Goal: Task Accomplishment & Management: Use online tool/utility

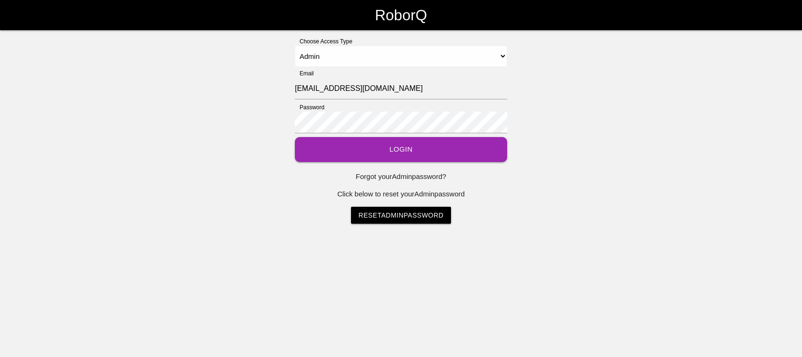
select select "Admin"
click at [366, 152] on button "Login" at bounding box center [401, 149] width 212 height 25
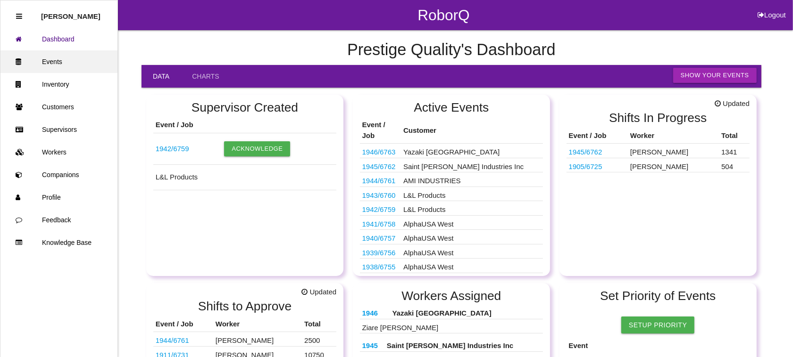
click at [72, 57] on link "Events" at bounding box center [58, 61] width 117 height 23
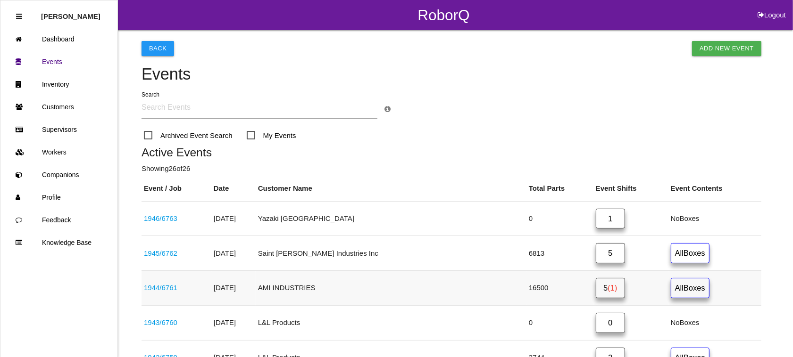
click at [607, 286] on span "(1)" at bounding box center [611, 288] width 9 height 8
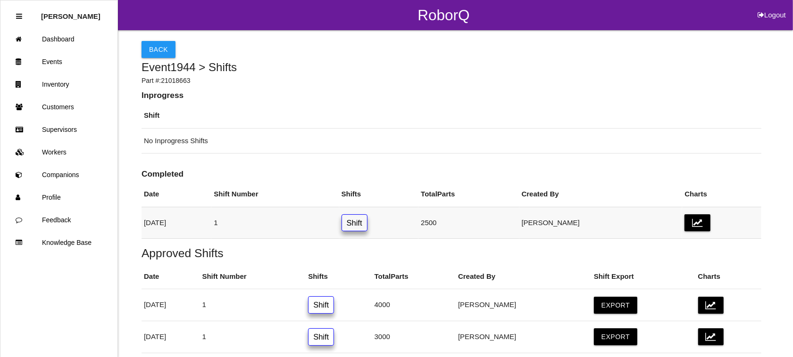
click at [367, 221] on link "Shift" at bounding box center [354, 223] width 26 height 17
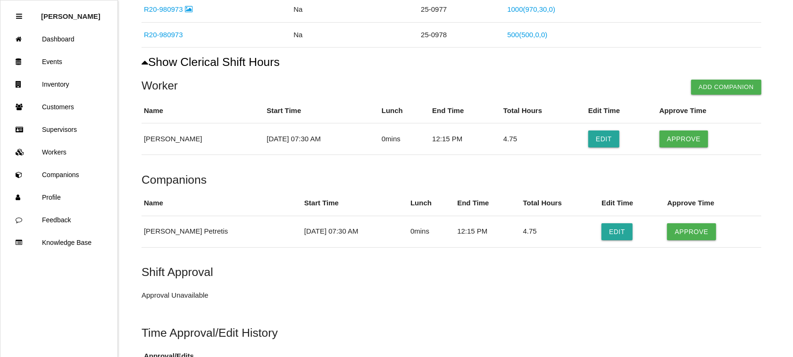
scroll to position [236, 0]
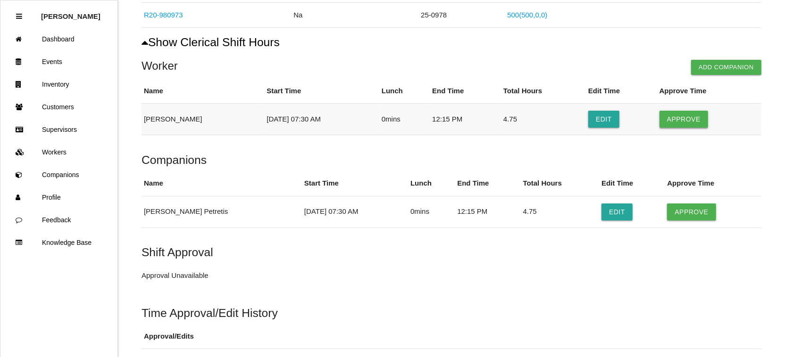
click at [689, 116] on button "Approve" at bounding box center [683, 119] width 49 height 17
click at [678, 213] on button "Approve" at bounding box center [691, 212] width 49 height 17
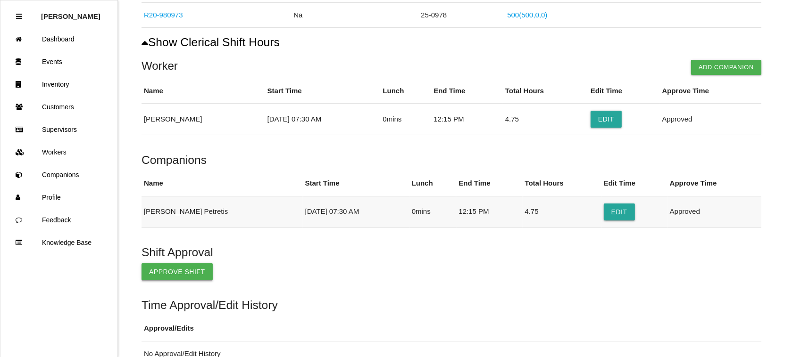
click at [190, 269] on button "Approve Shift" at bounding box center [176, 272] width 71 height 17
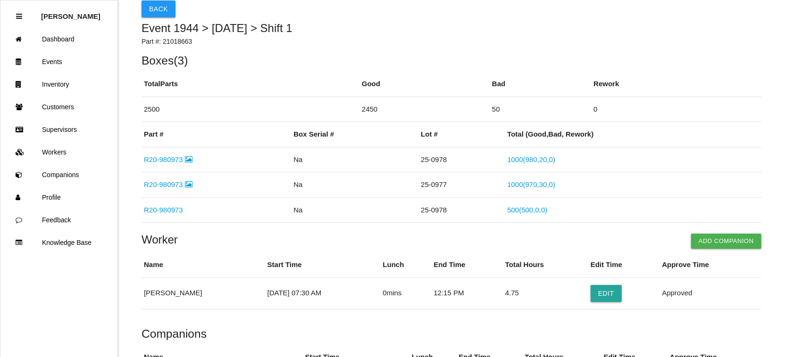
scroll to position [0, 0]
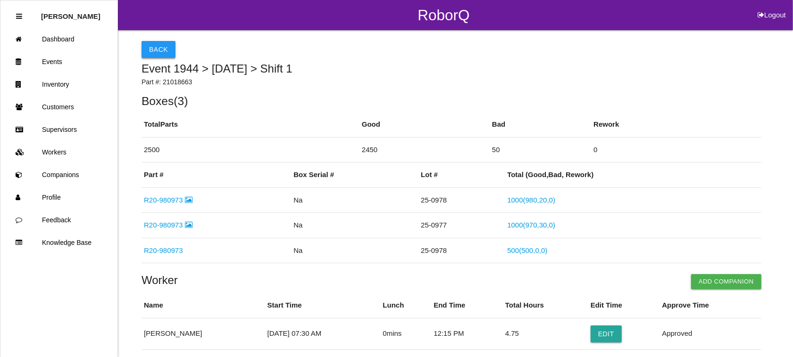
click at [149, 42] on button "Back" at bounding box center [158, 49] width 34 height 17
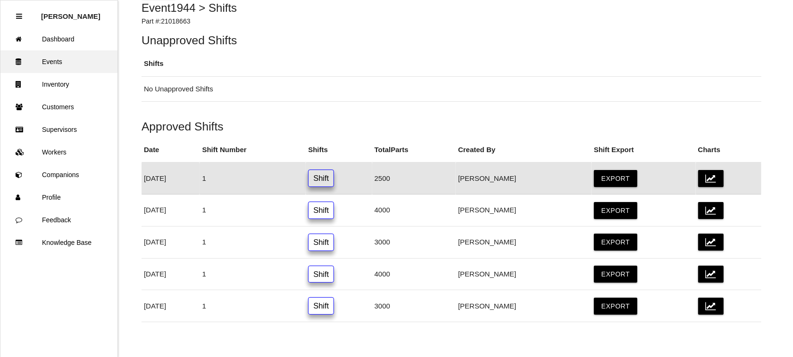
click at [58, 59] on link "Events" at bounding box center [58, 61] width 117 height 23
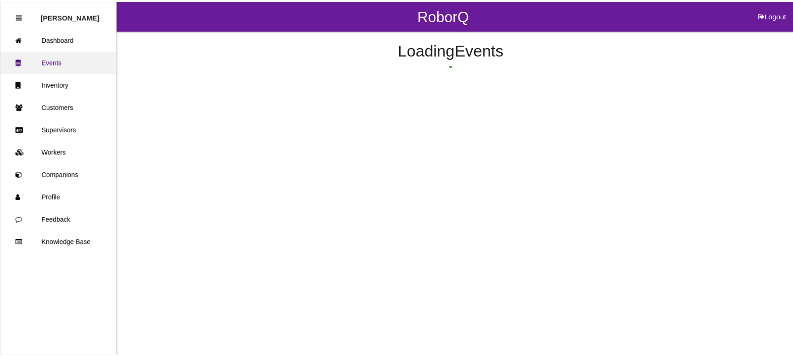
scroll to position [86, 0]
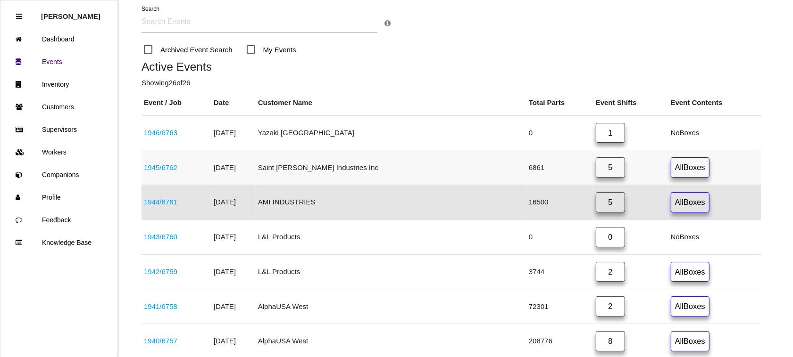
click at [602, 165] on link "5" at bounding box center [609, 167] width 29 height 20
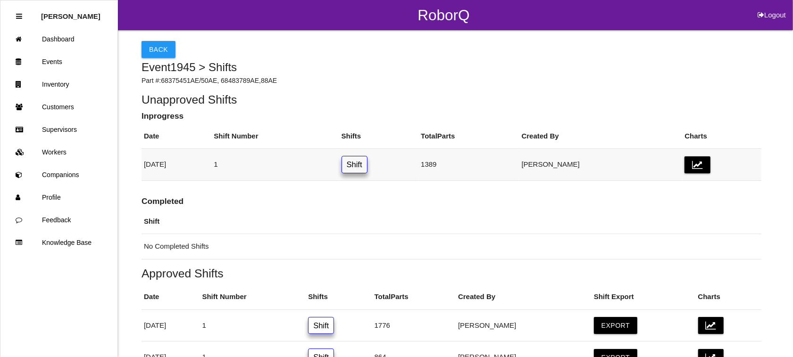
click at [367, 161] on link "Shift" at bounding box center [354, 164] width 26 height 17
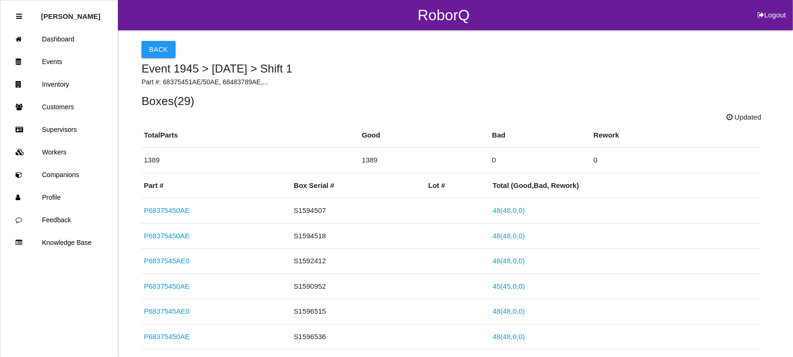
click at [770, 8] on li "Logout" at bounding box center [771, 15] width 42 height 30
click at [769, 7] on button "Logout" at bounding box center [771, 3] width 42 height 7
select select "Admin"
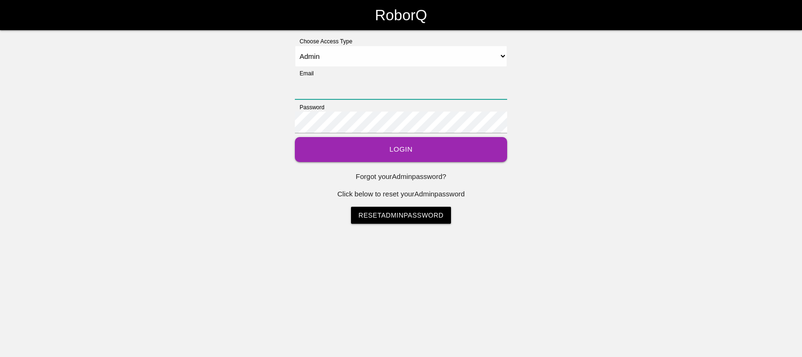
type input "[EMAIL_ADDRESS][DOMAIN_NAME]"
